Goal: Transaction & Acquisition: Register for event/course

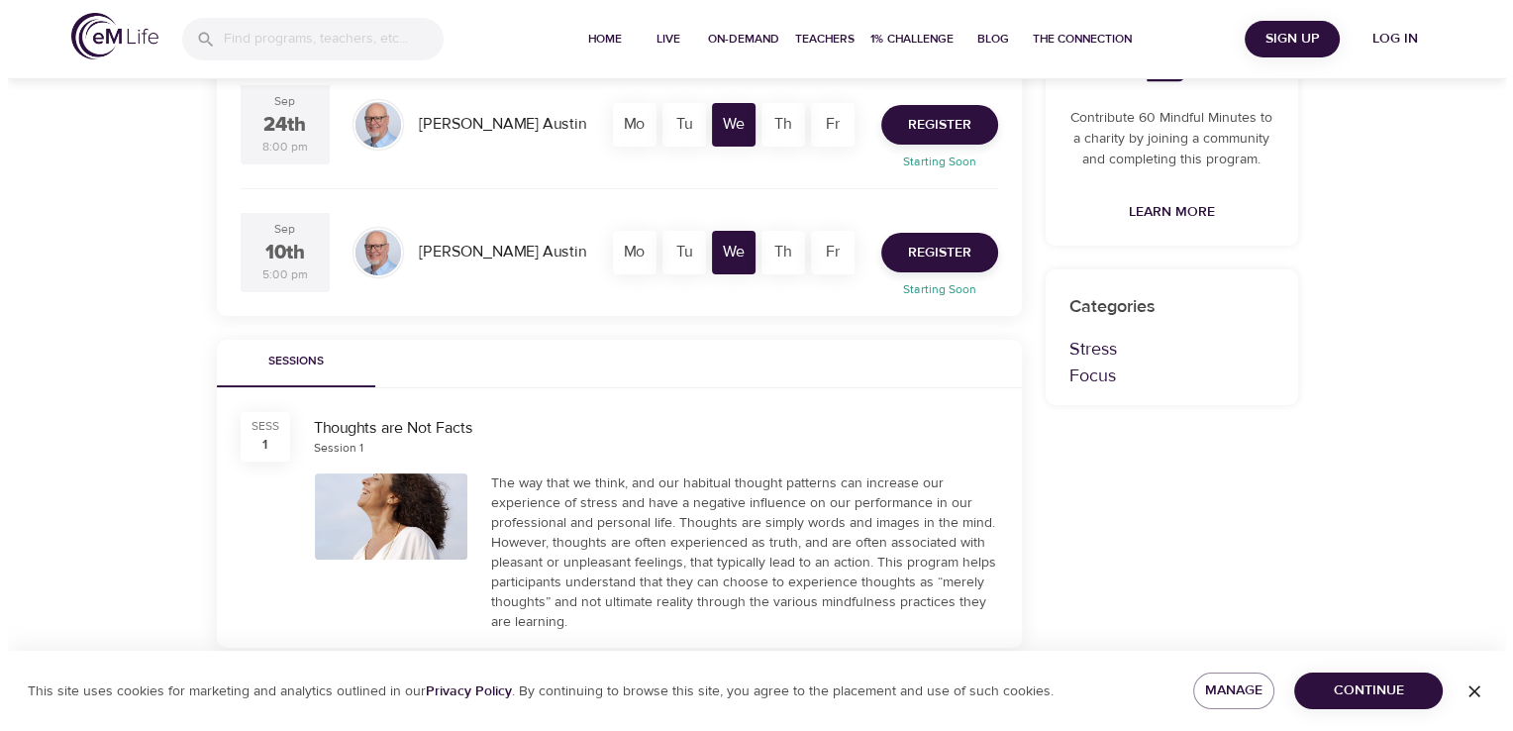
scroll to position [429, 0]
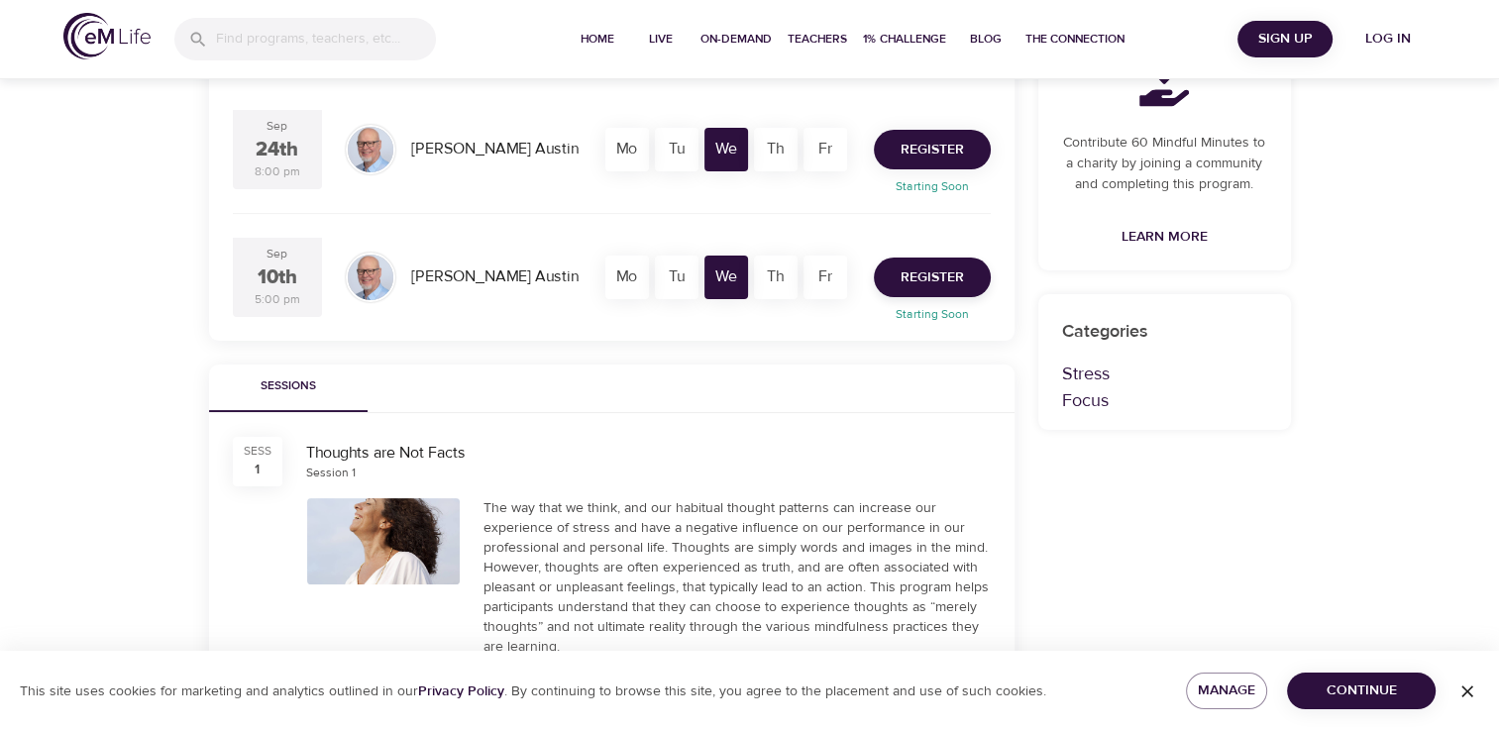
click at [943, 148] on span "Register" at bounding box center [931, 150] width 63 height 25
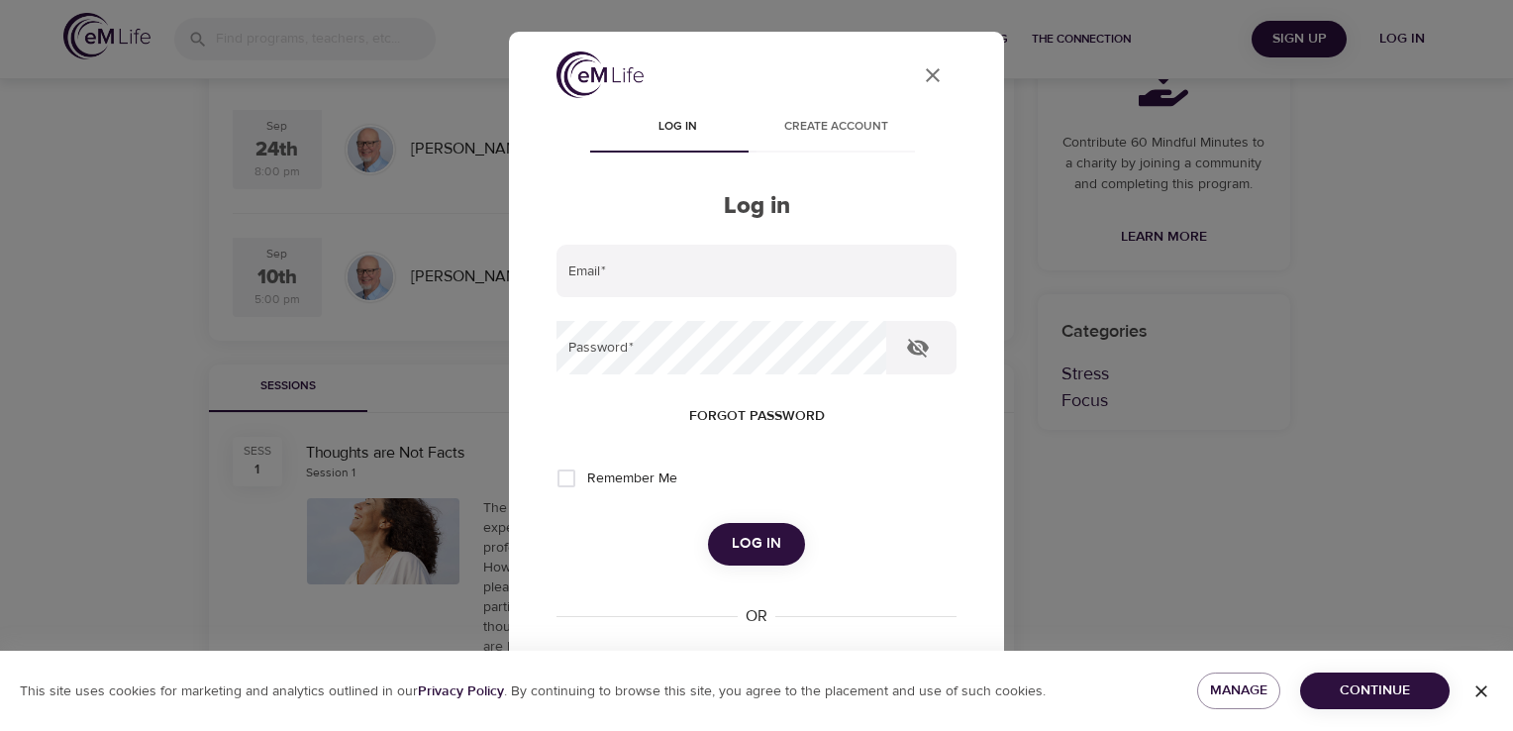
type input "ana.gonzalezpernia@amexgbt.com"
click at [746, 542] on span "Log in" at bounding box center [757, 544] width 50 height 26
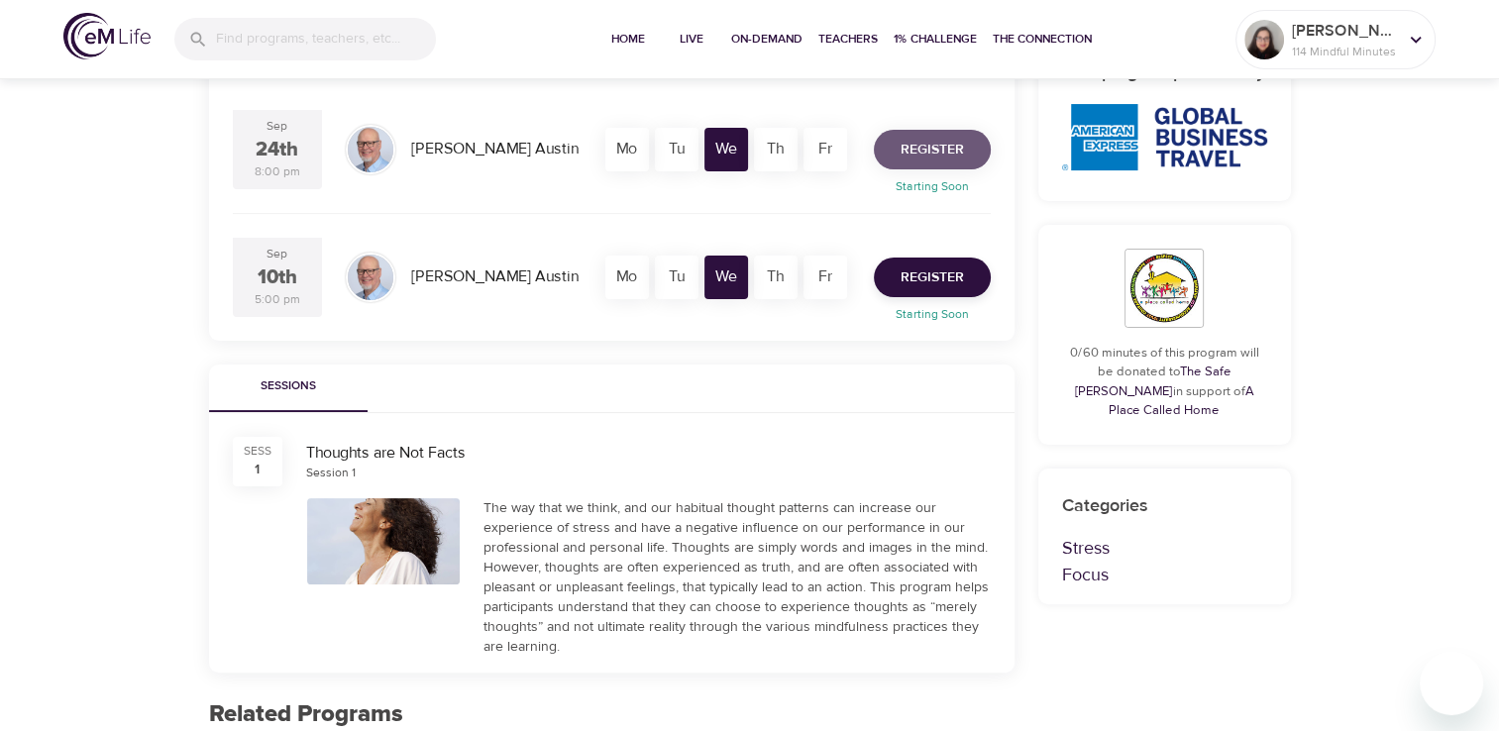
click at [949, 143] on span "Register" at bounding box center [931, 150] width 63 height 25
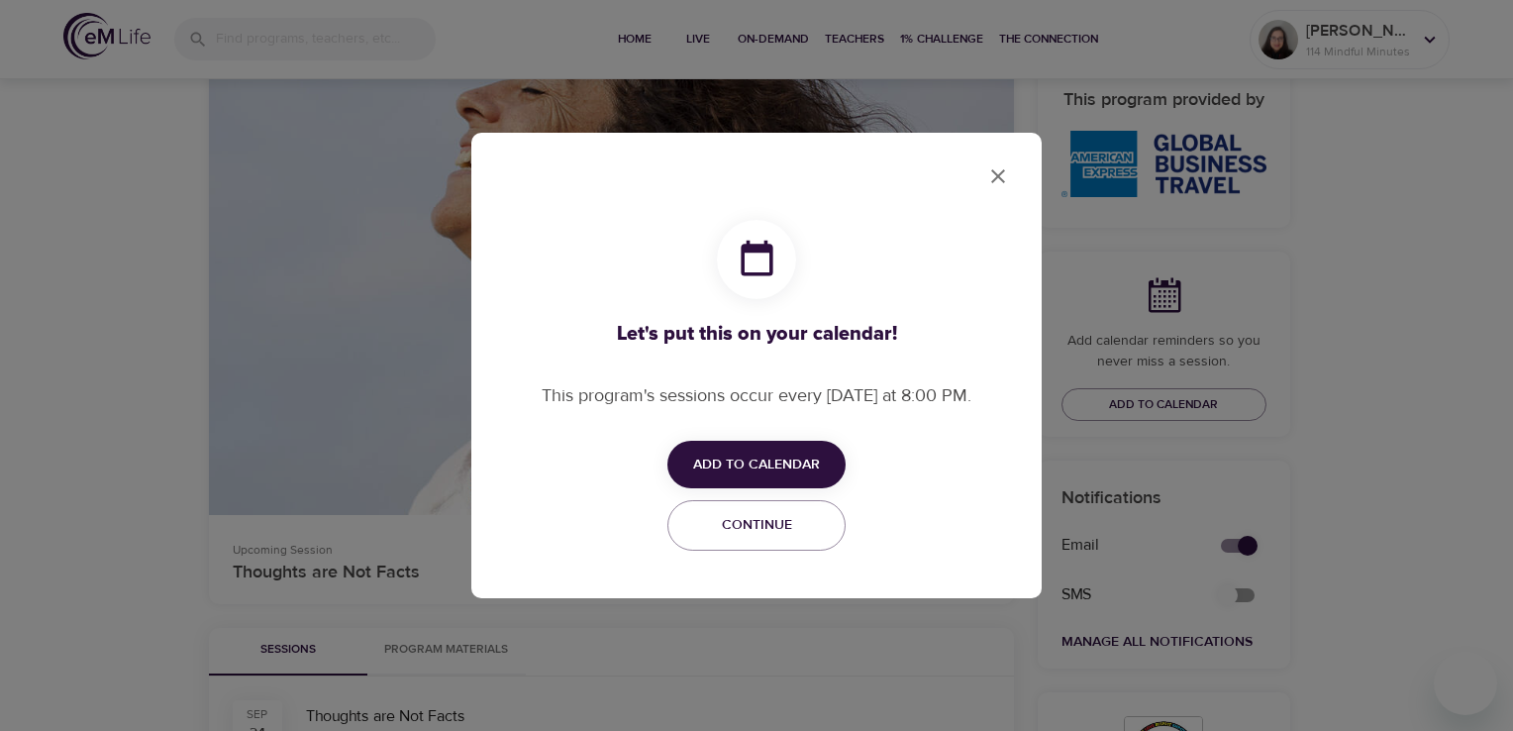
checkbox input "true"
click at [797, 463] on span "Add to Calendar" at bounding box center [756, 465] width 127 height 25
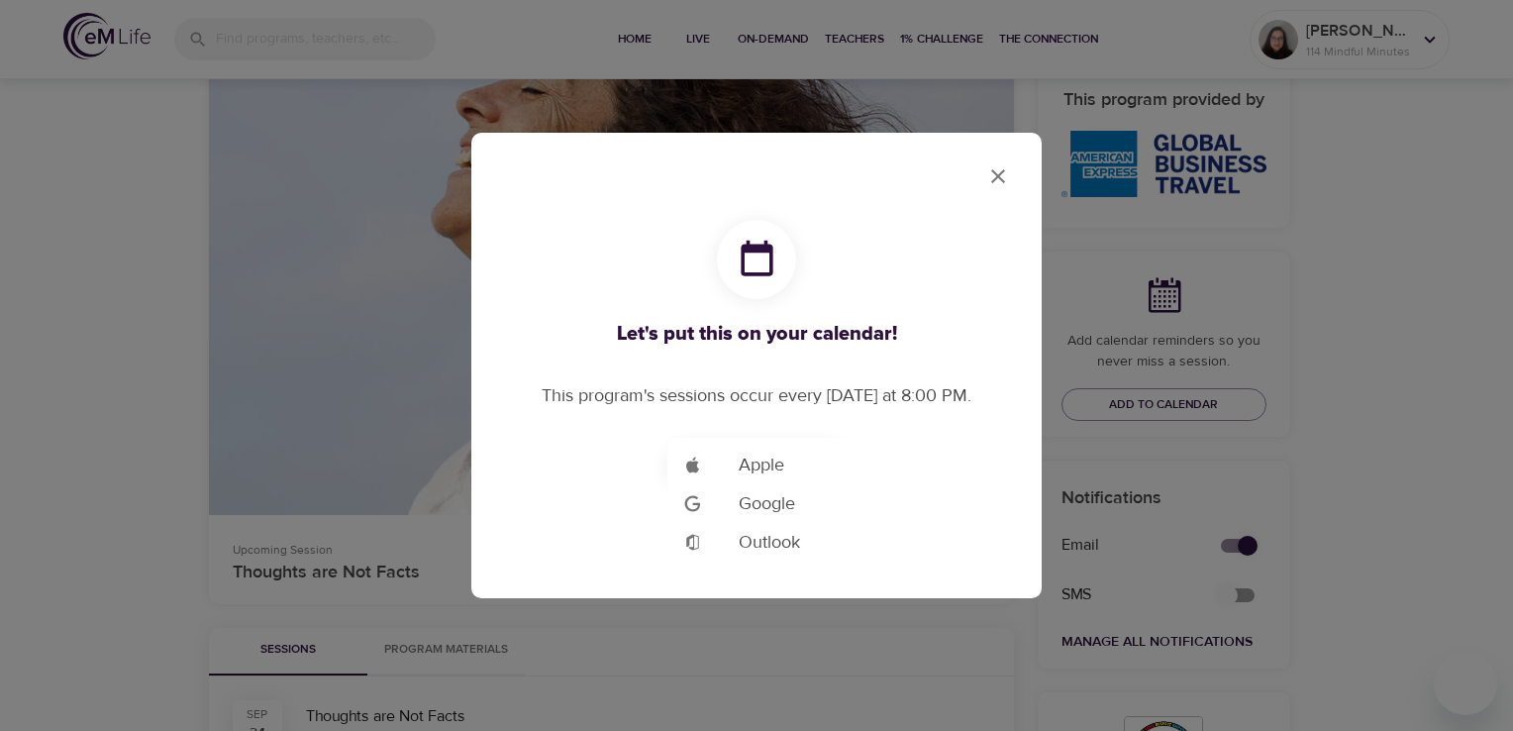
click at [784, 544] on span "Outlook" at bounding box center [769, 542] width 61 height 27
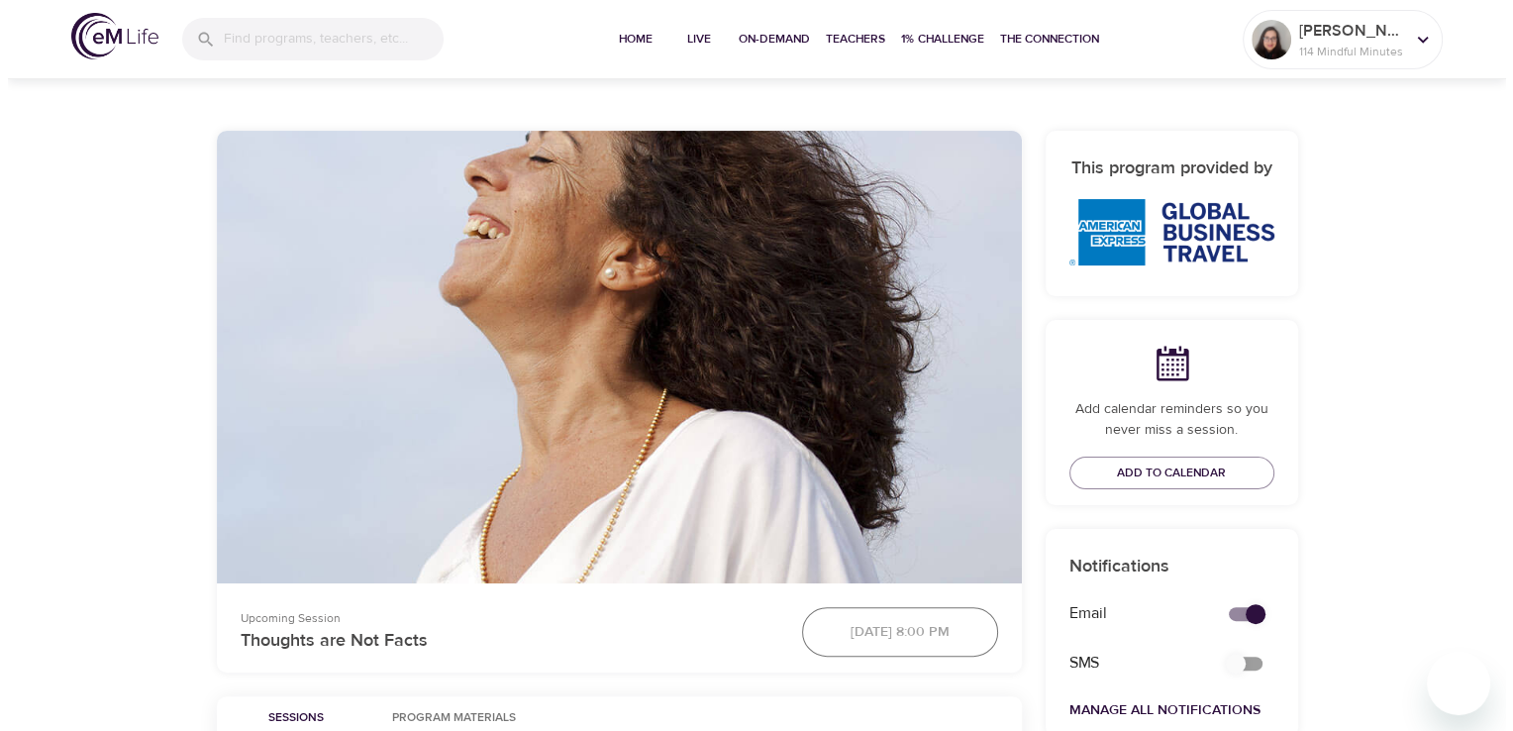
scroll to position [363, 0]
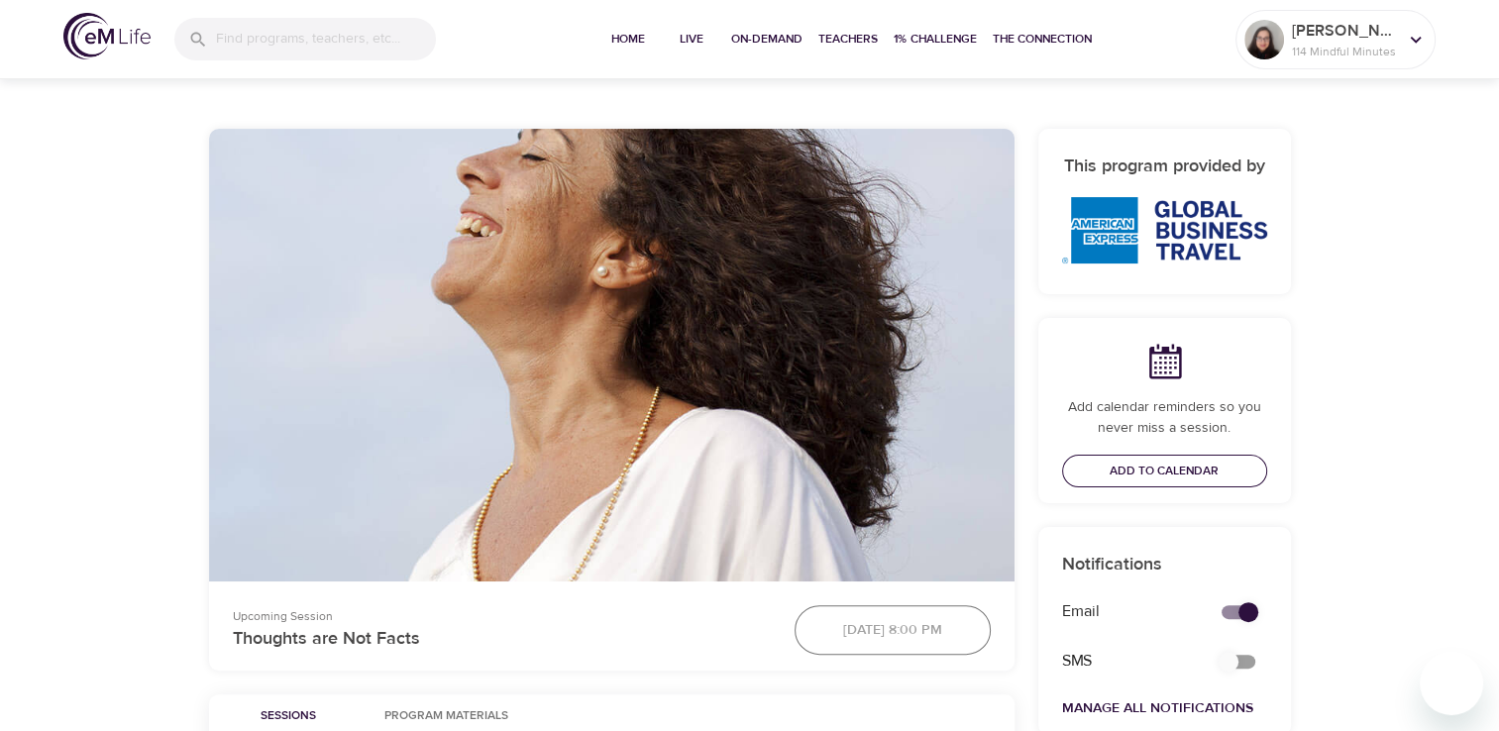
click at [1186, 474] on span "Add to Calendar" at bounding box center [1163, 471] width 109 height 21
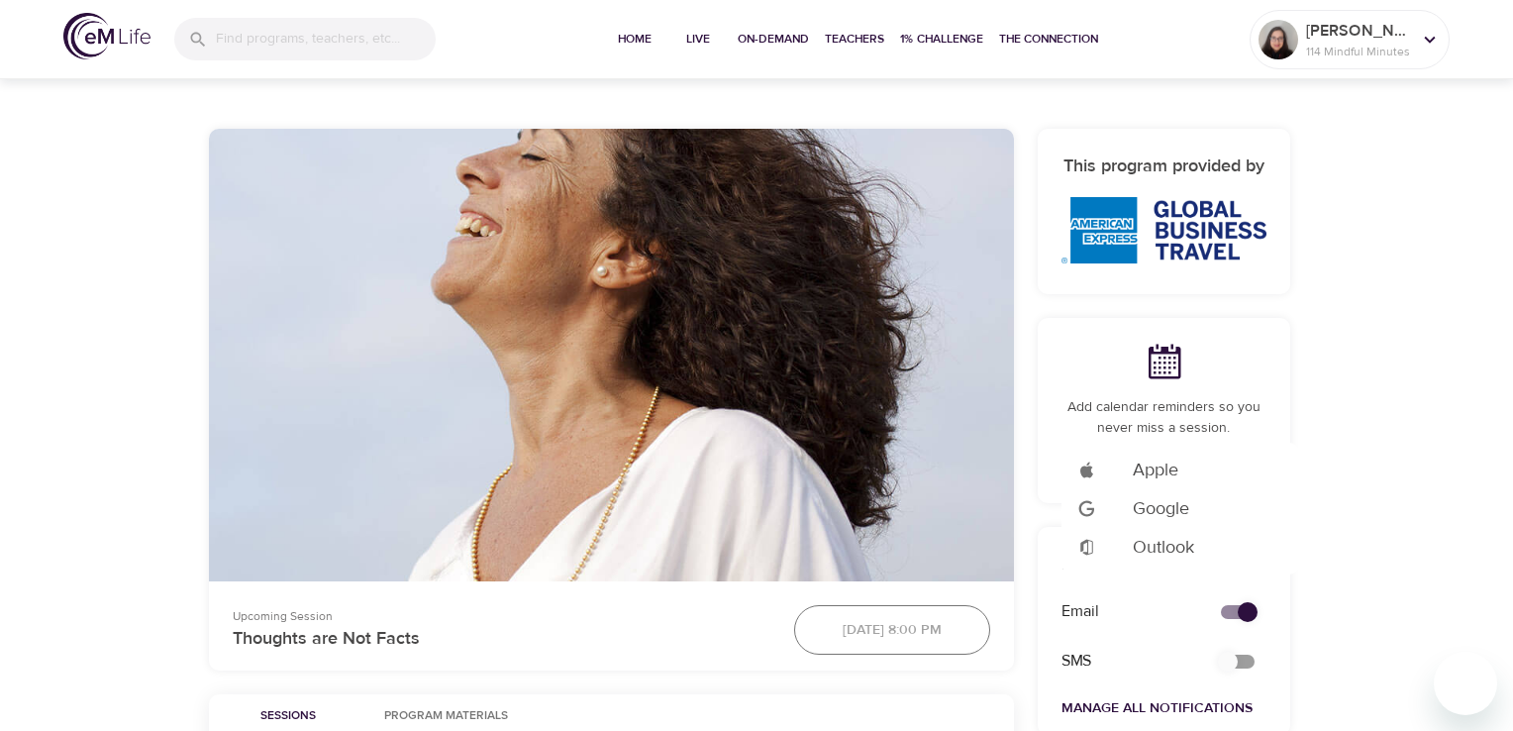
click at [1177, 545] on span "Outlook" at bounding box center [1163, 547] width 61 height 27
